Goal: Task Accomplishment & Management: Use online tool/utility

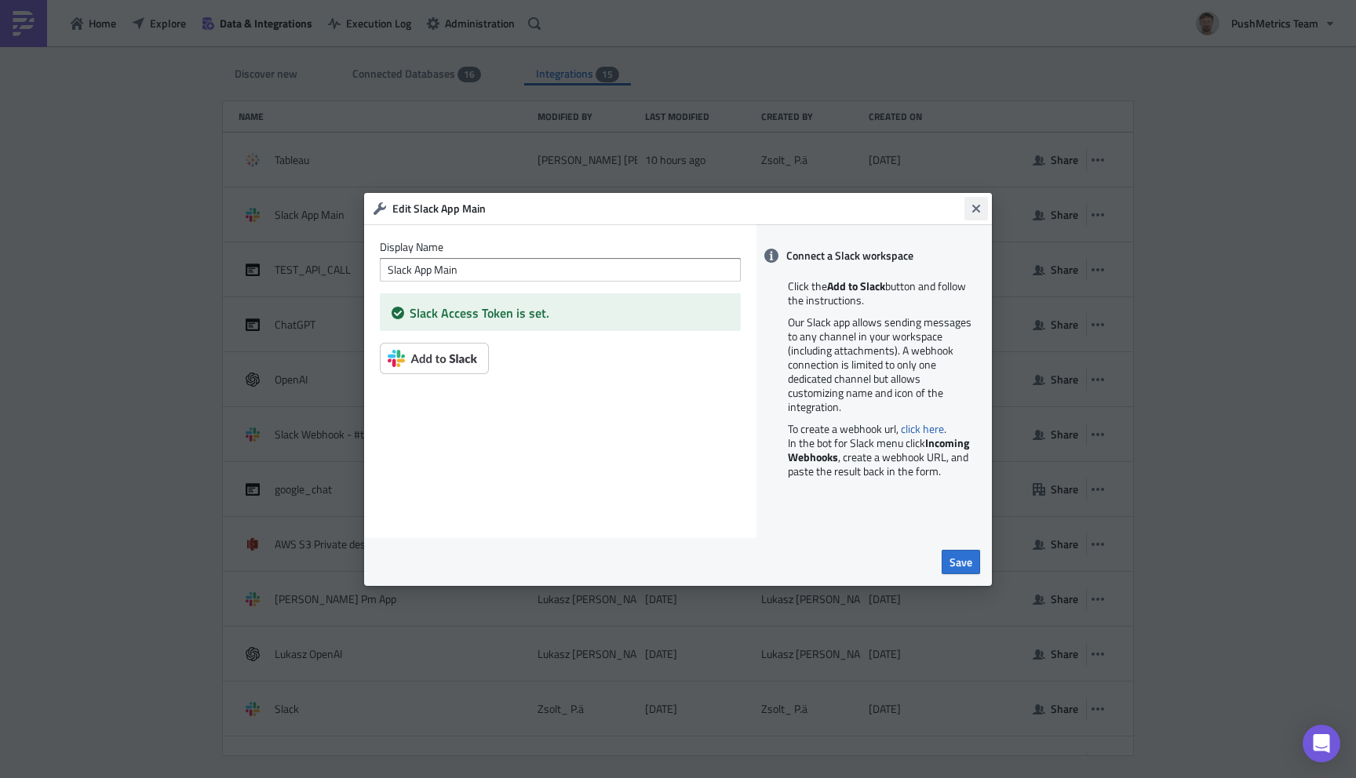
click at [978, 204] on icon "Close" at bounding box center [976, 208] width 8 height 8
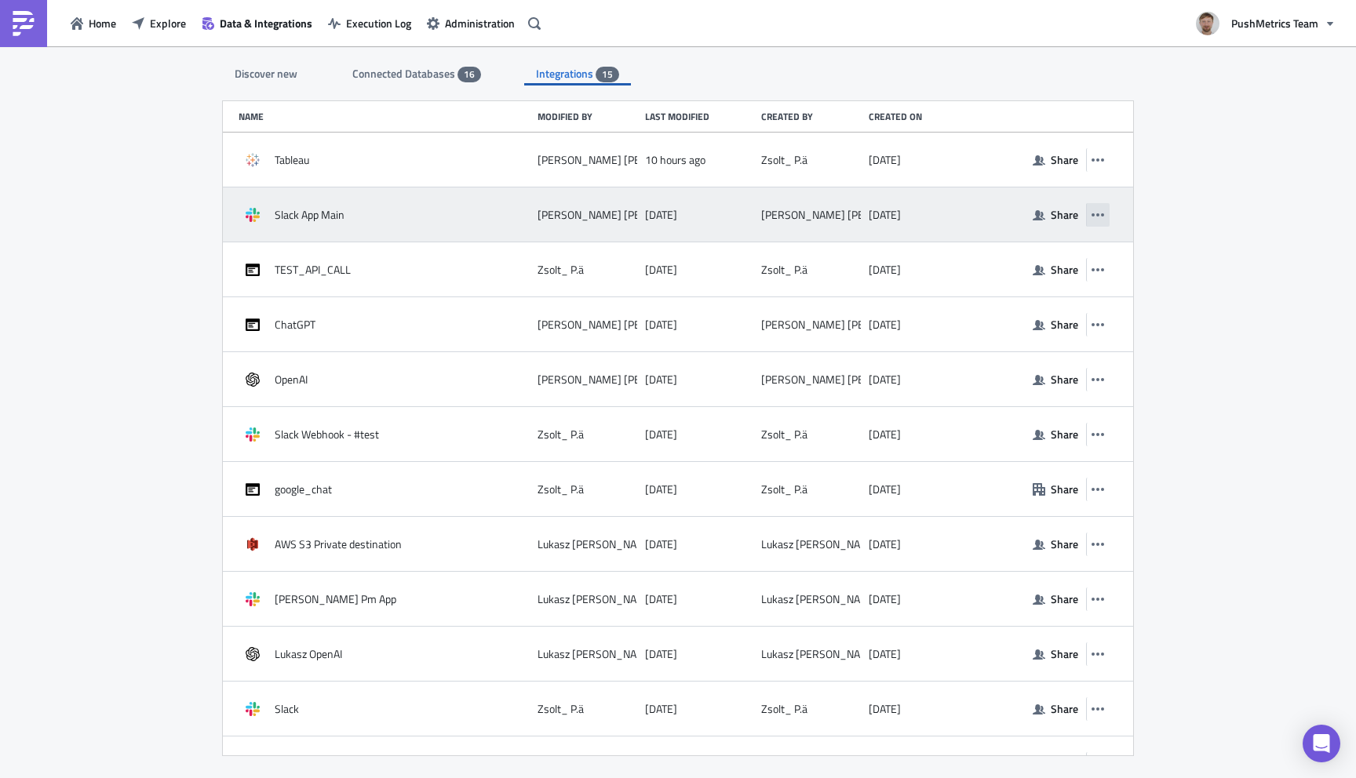
click at [1094, 213] on icon "button" at bounding box center [1097, 215] width 13 height 13
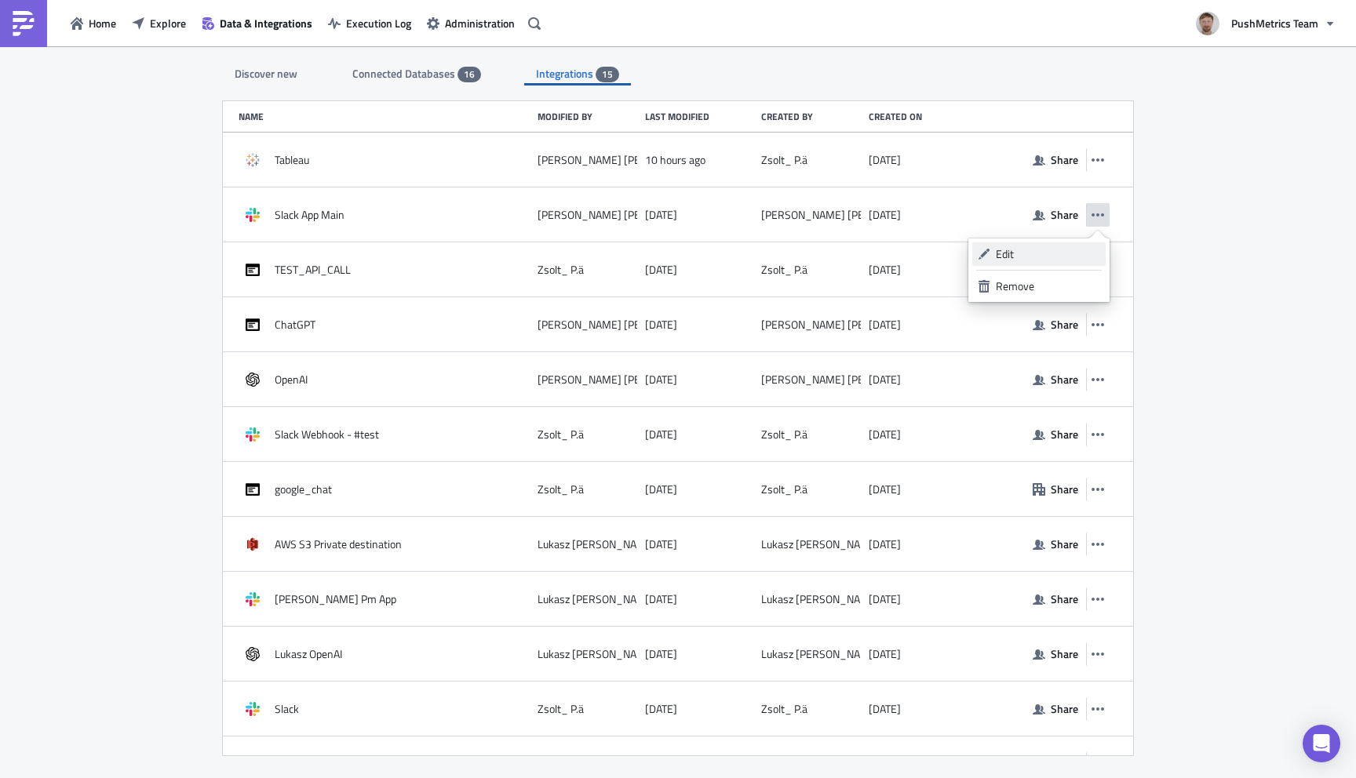
click at [1036, 253] on div "Edit" at bounding box center [1048, 254] width 104 height 16
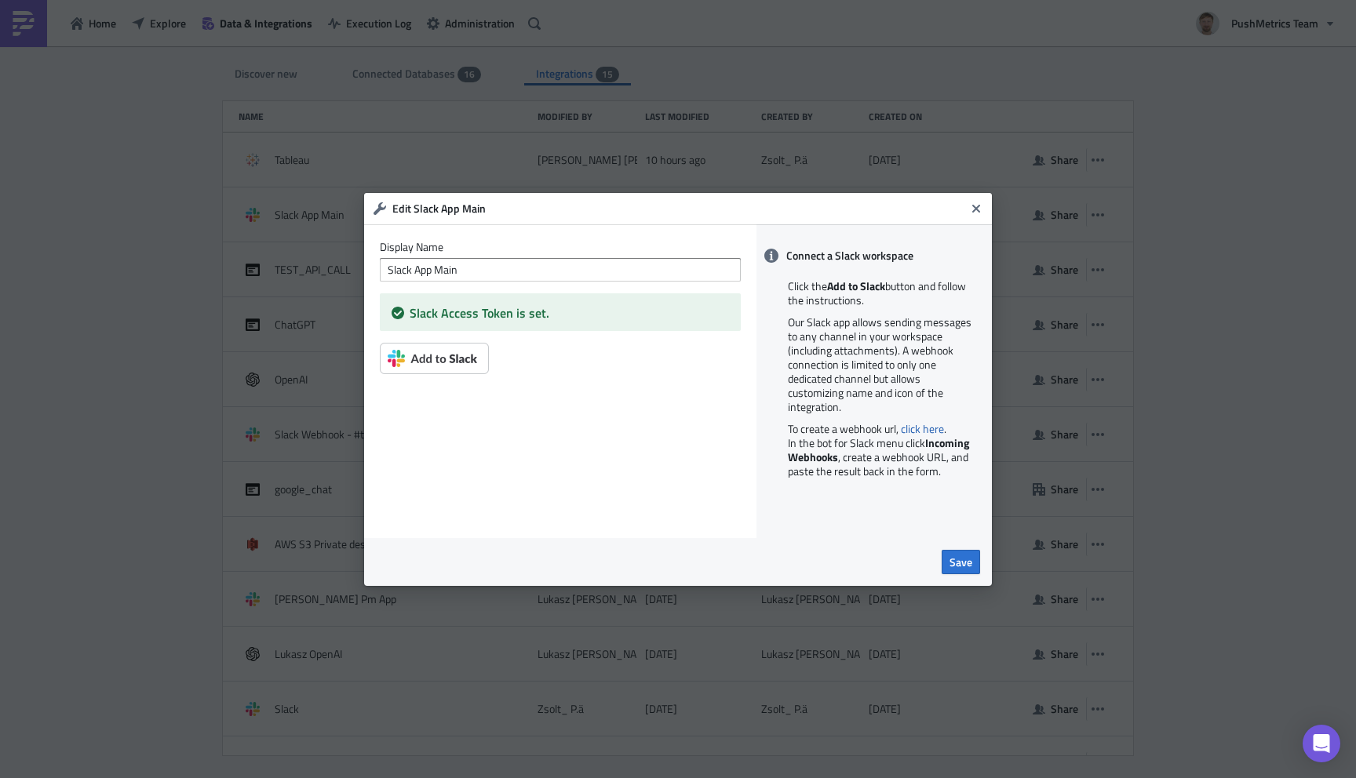
click at [455, 355] on img at bounding box center [434, 358] width 109 height 31
click at [960, 559] on span "Save" at bounding box center [960, 562] width 23 height 16
click at [974, 211] on icon "Close" at bounding box center [976, 208] width 13 height 13
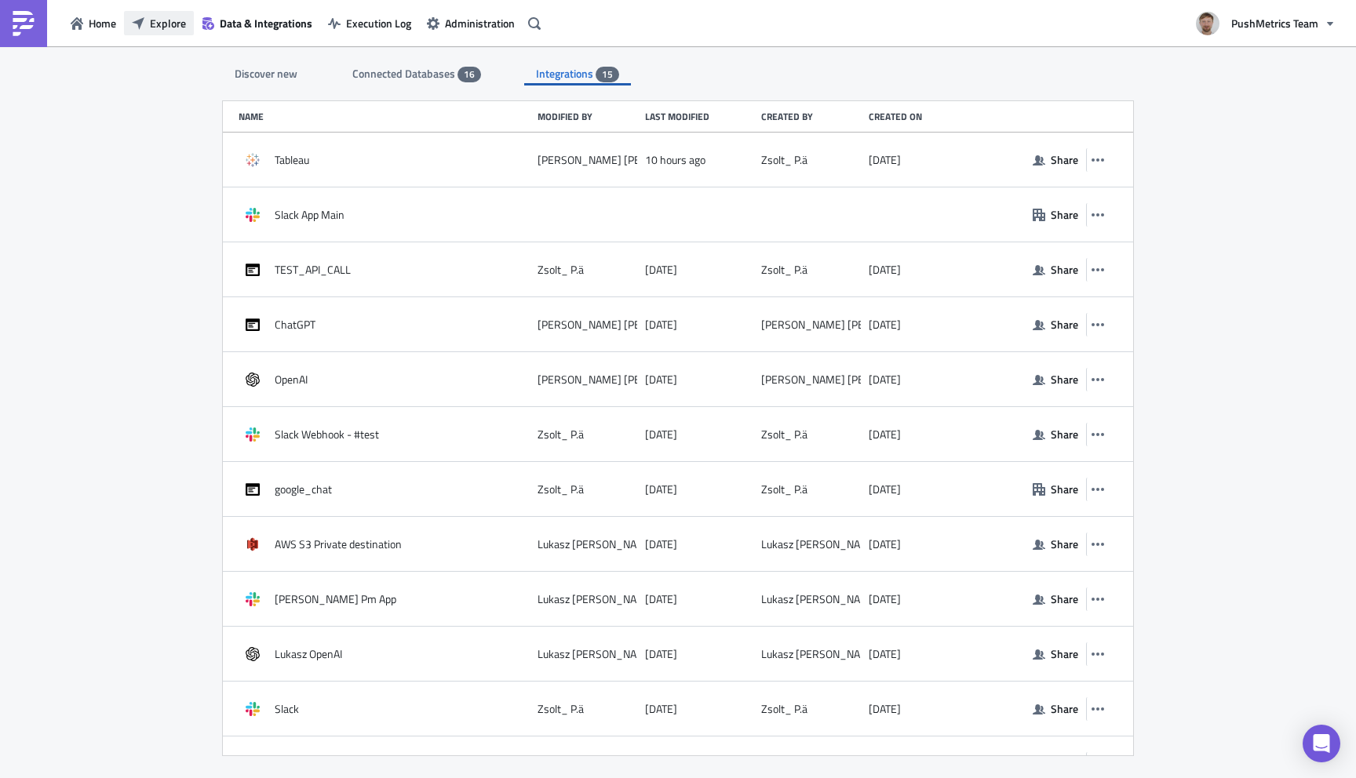
click at [166, 24] on span "Explore" at bounding box center [168, 23] width 36 height 16
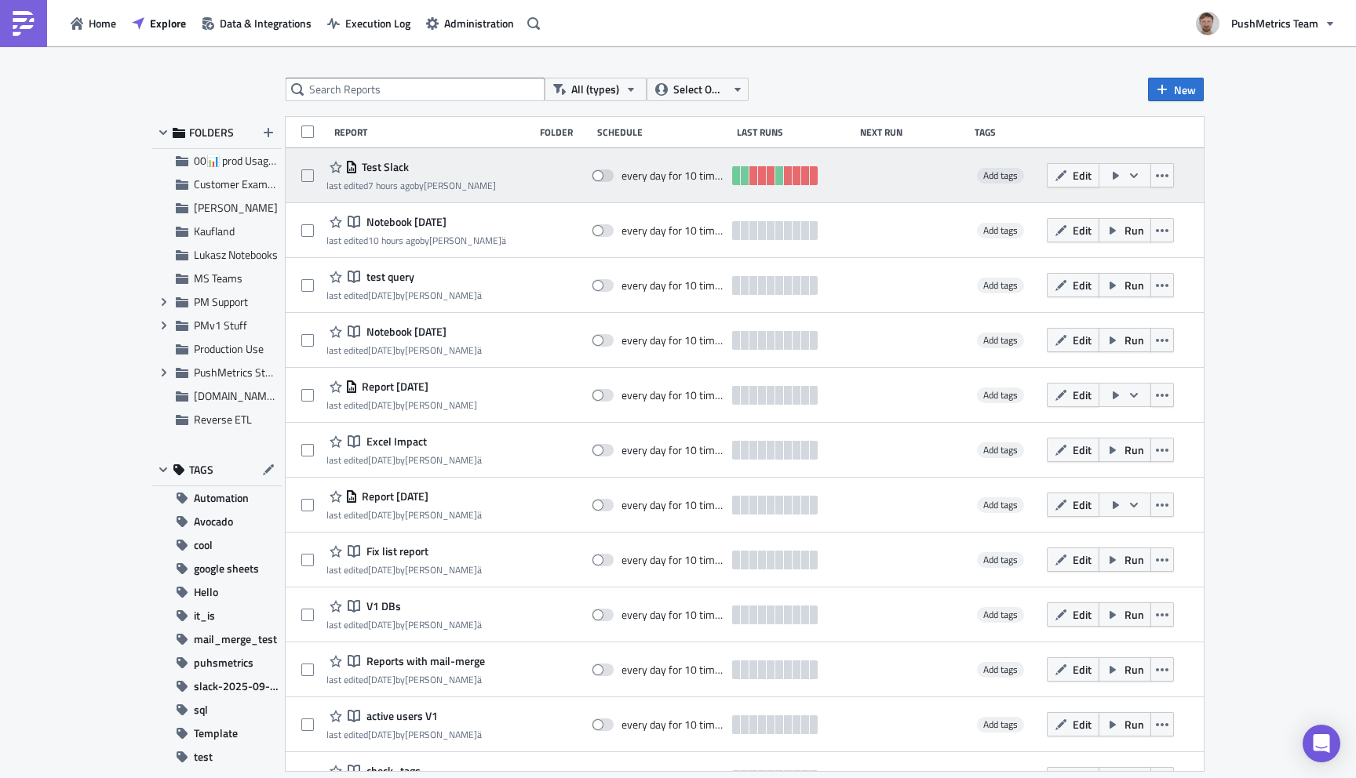
click at [410, 165] on div "Test Slack" at bounding box center [410, 167] width 169 height 19
click at [396, 166] on span "Test Slack" at bounding box center [383, 167] width 51 height 14
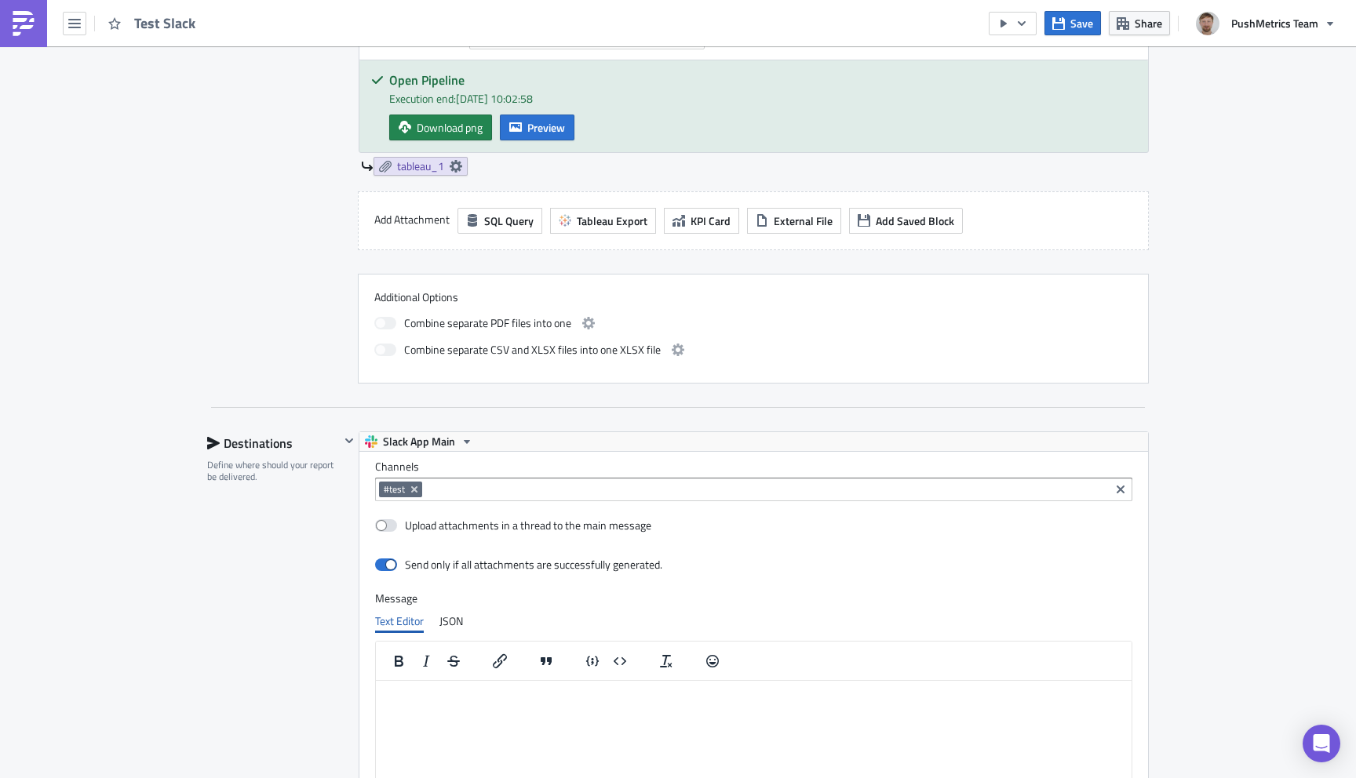
scroll to position [682, 0]
click at [1068, 31] on button "Save" at bounding box center [1072, 23] width 56 height 24
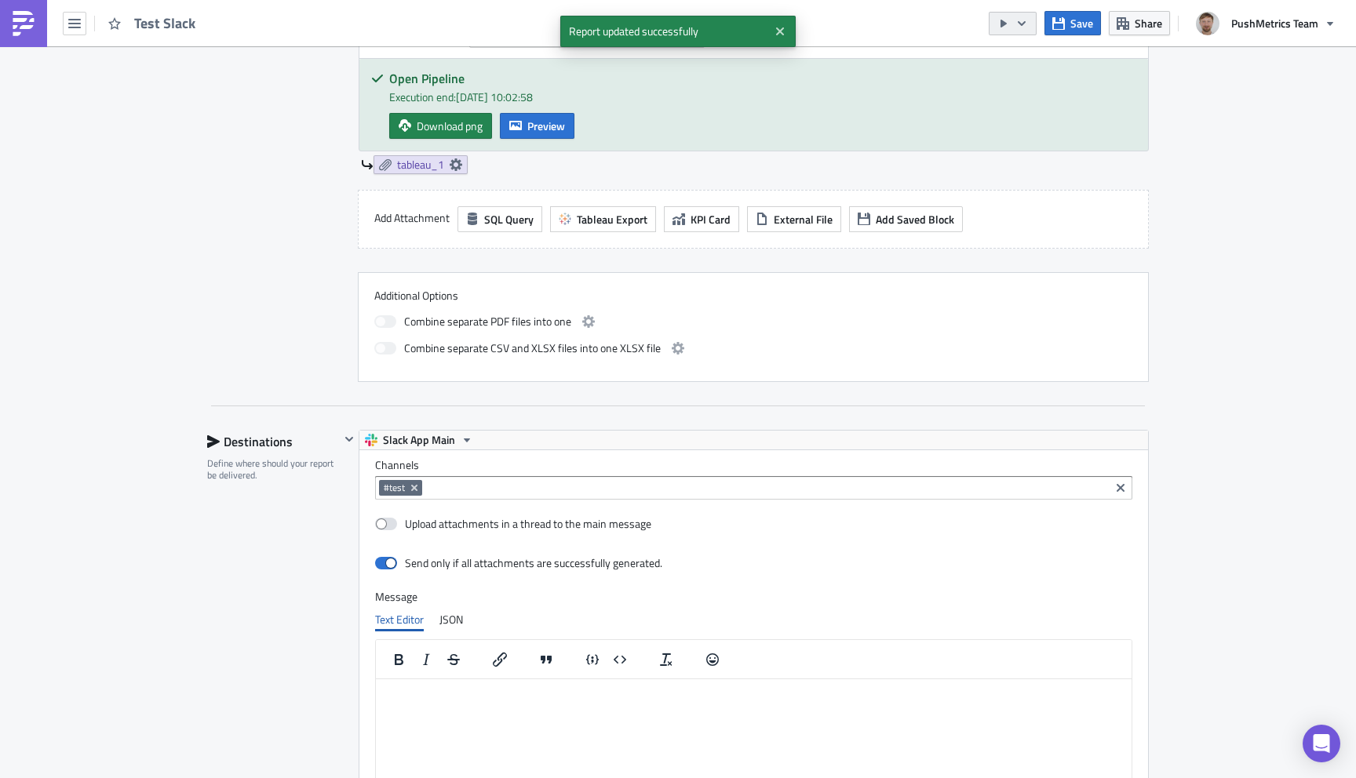
click at [1025, 24] on icon "button" at bounding box center [1021, 23] width 13 height 13
click at [1039, 82] on div "Run Report" at bounding box center [1061, 86] width 122 height 16
